Goal: Find specific page/section: Find specific page/section

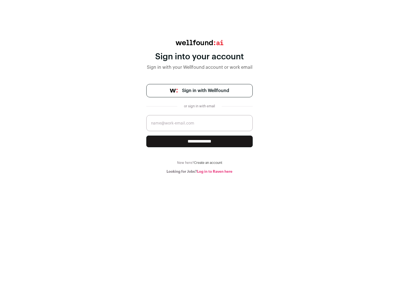
click at [205, 91] on span "Sign in with Wellfound" at bounding box center [205, 90] width 47 height 7
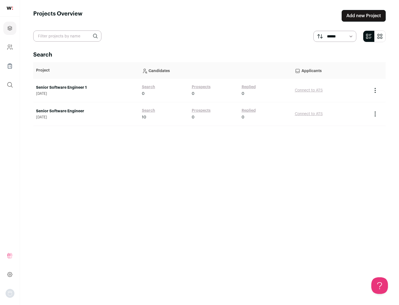
click at [86, 111] on link "Senior Software Engineer" at bounding box center [86, 111] width 100 height 6
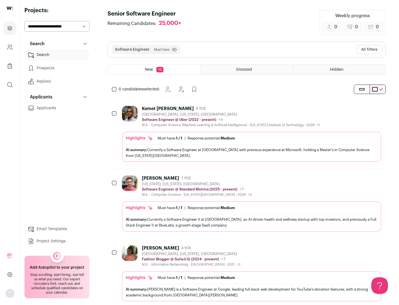
click at [247, 134] on div "Highlights Must have: 1 / 1 How many must haves have been fulfilled? | Response…" at bounding box center [252, 147] width 260 height 30
